Goal: Find contact information

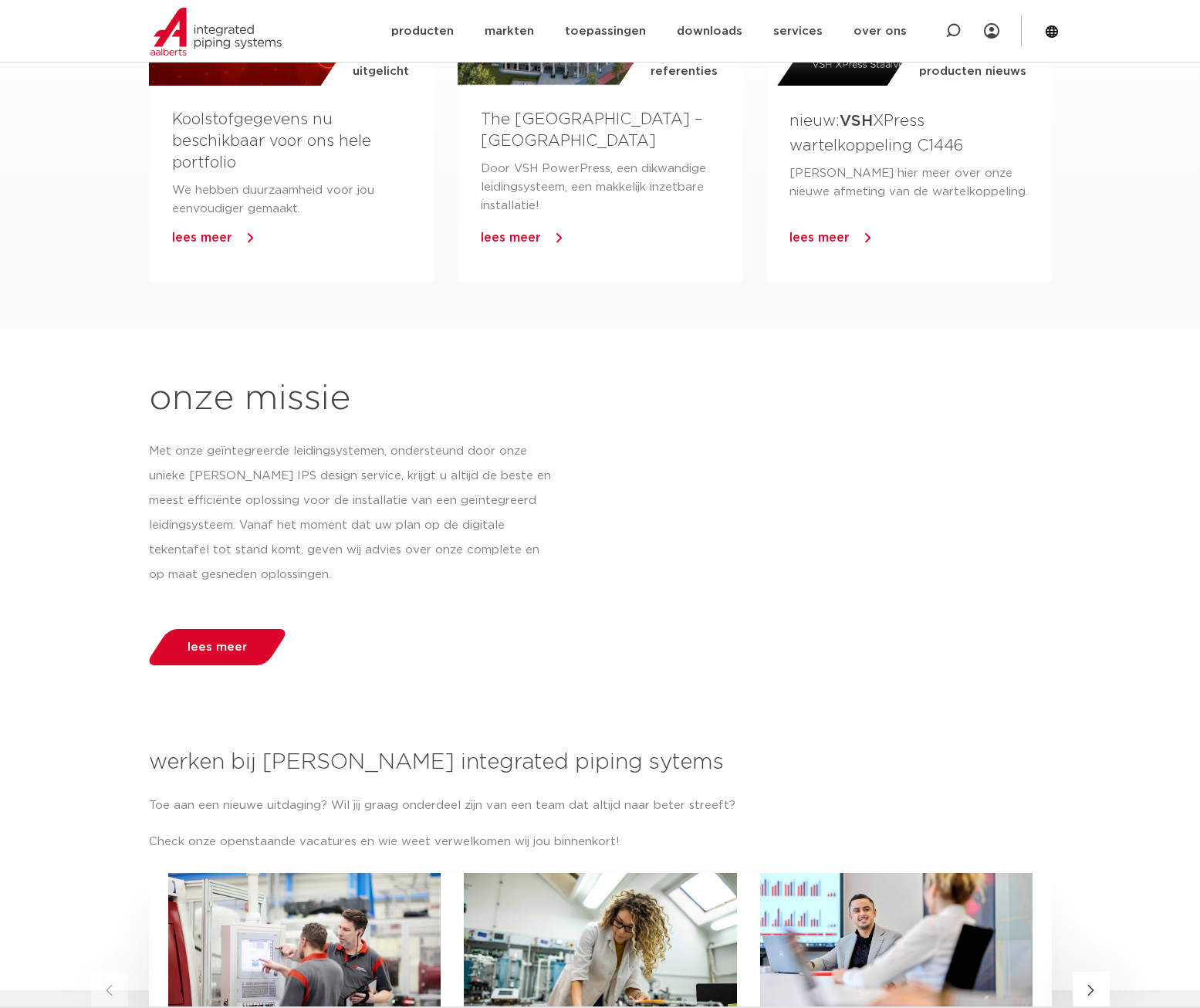
scroll to position [1921, 0]
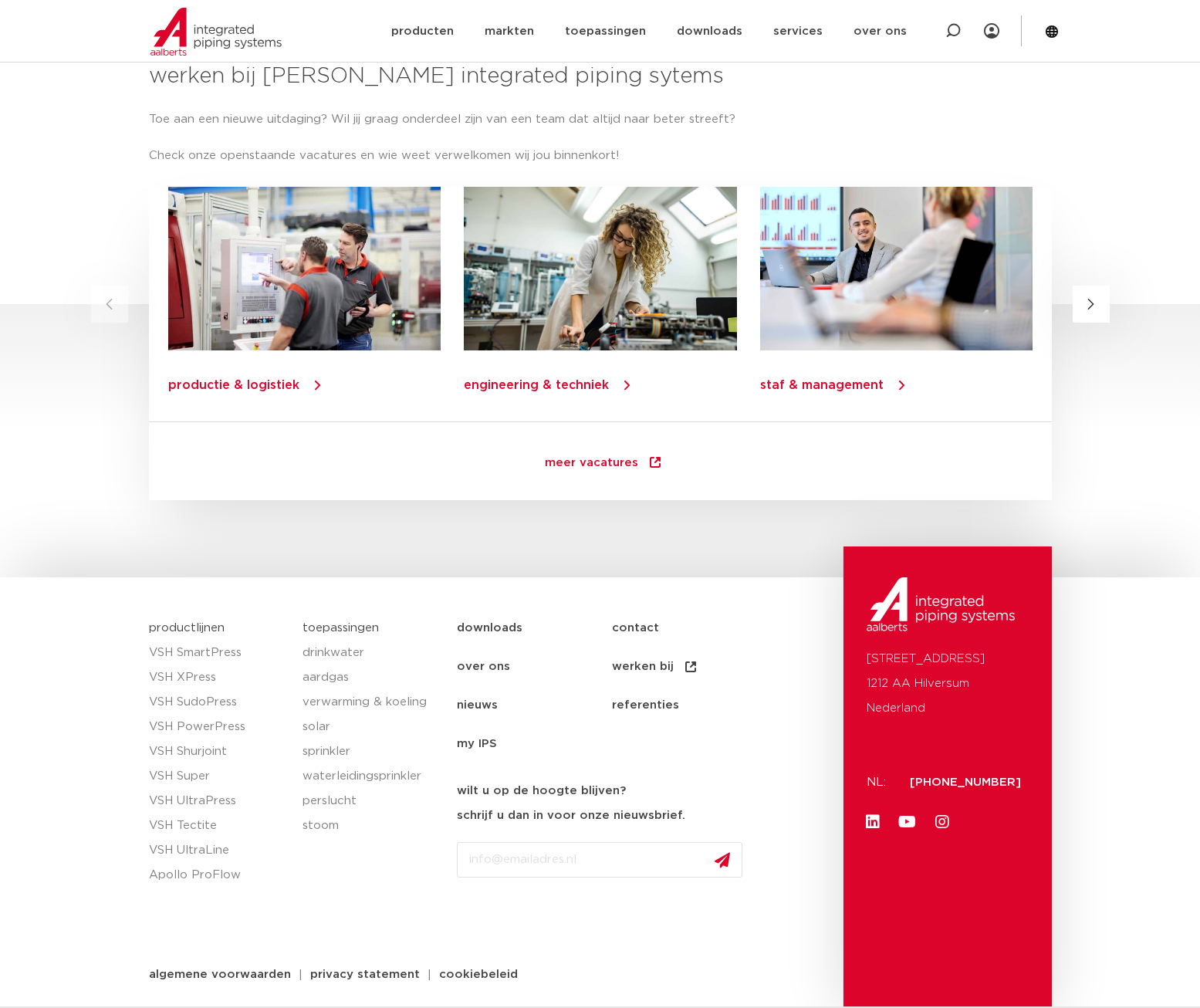
click at [642, 625] on link "contact" at bounding box center [690, 628] width 155 height 39
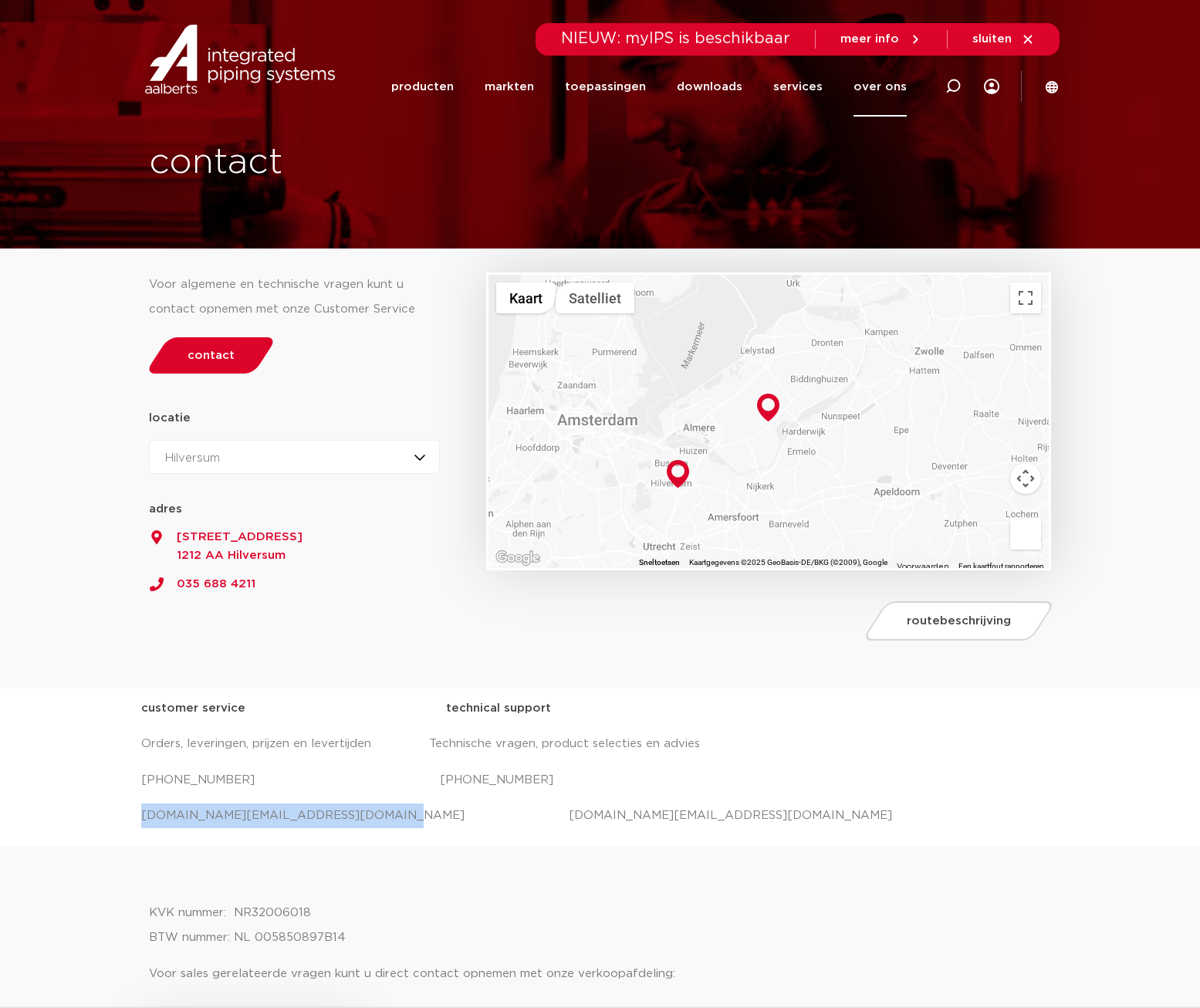
drag, startPoint x: 347, startPoint y: 814, endPoint x: 123, endPoint y: 819, distance: 224.1
click at [123, 819] on div "customer service technical support Orders, leveringen, prijzen en levertijden T…" at bounding box center [600, 767] width 1200 height 158
copy p "[DOMAIN_NAME][EMAIL_ADDRESS][DOMAIN_NAME]"
click at [664, 808] on p "[DOMAIN_NAME][EMAIL_ADDRESS][DOMAIN_NAME] [DOMAIN_NAME][EMAIL_ADDRESS][DOMAIN_N…" at bounding box center [600, 815] width 918 height 25
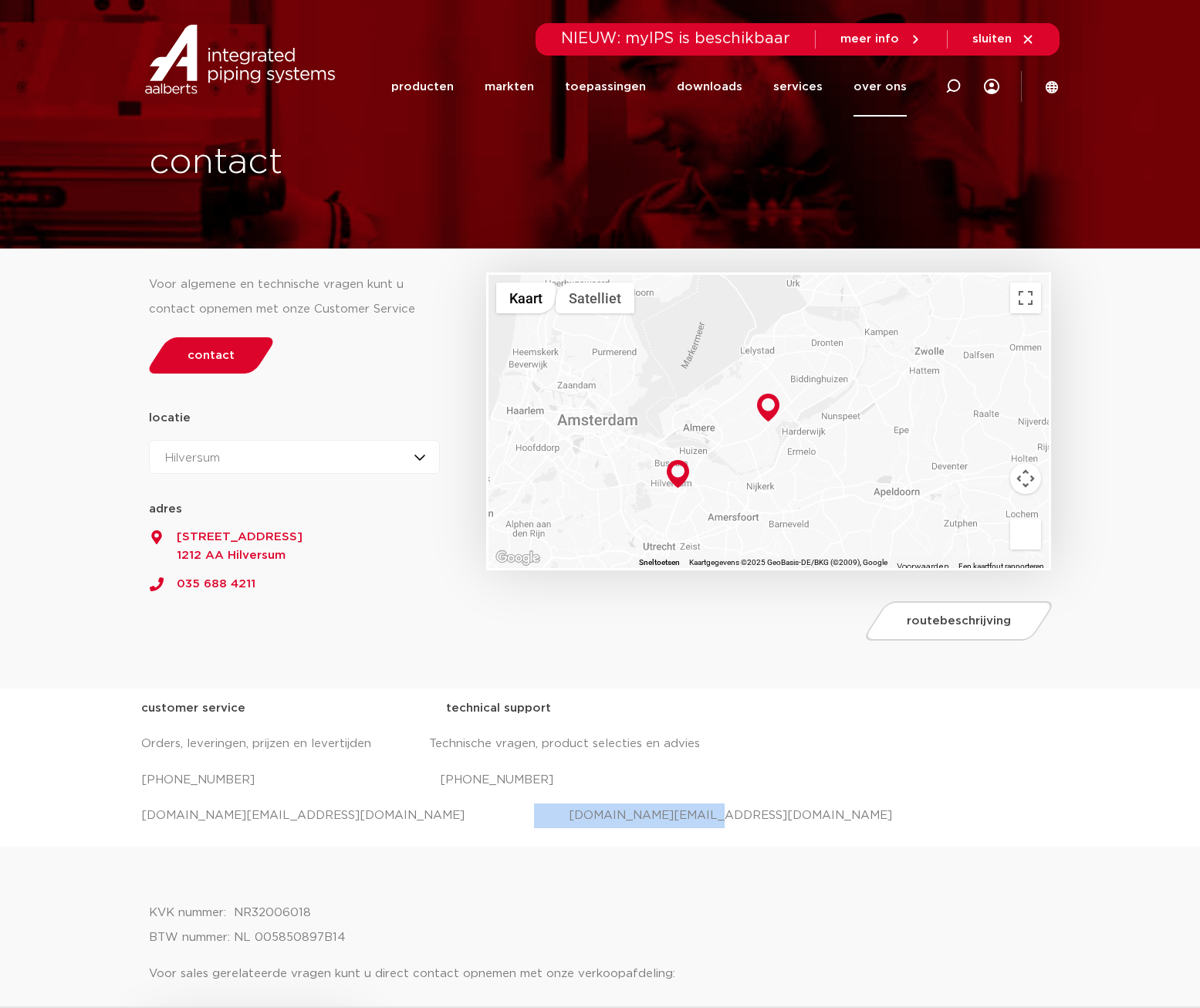
drag, startPoint x: 624, startPoint y: 813, endPoint x: 426, endPoint y: 819, distance: 198.1
click at [426, 819] on p "[DOMAIN_NAME][EMAIL_ADDRESS][DOMAIN_NAME] [DOMAIN_NAME][EMAIL_ADDRESS][DOMAIN_N…" at bounding box center [600, 815] width 918 height 25
copy p "[DOMAIN_NAME][EMAIL_ADDRESS][DOMAIN_NAME]"
